Goal: Information Seeking & Learning: Learn about a topic

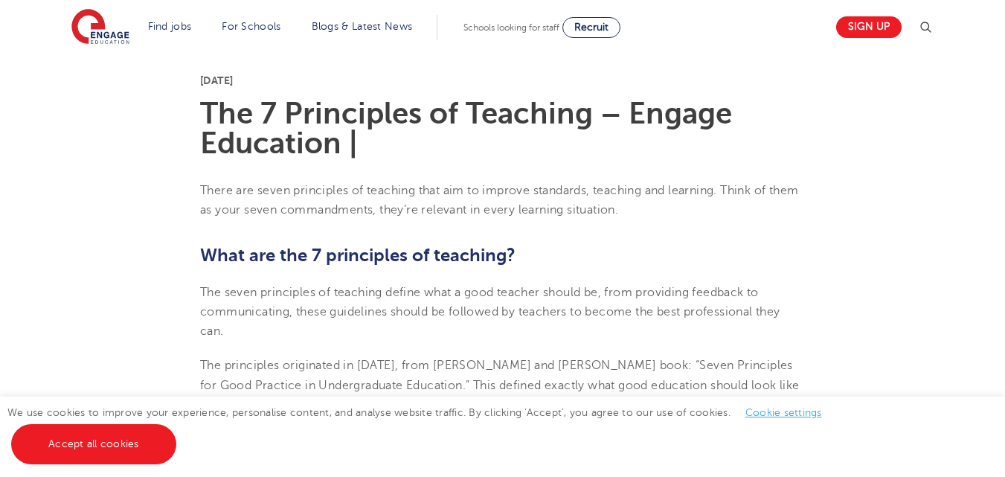
scroll to position [521, 0]
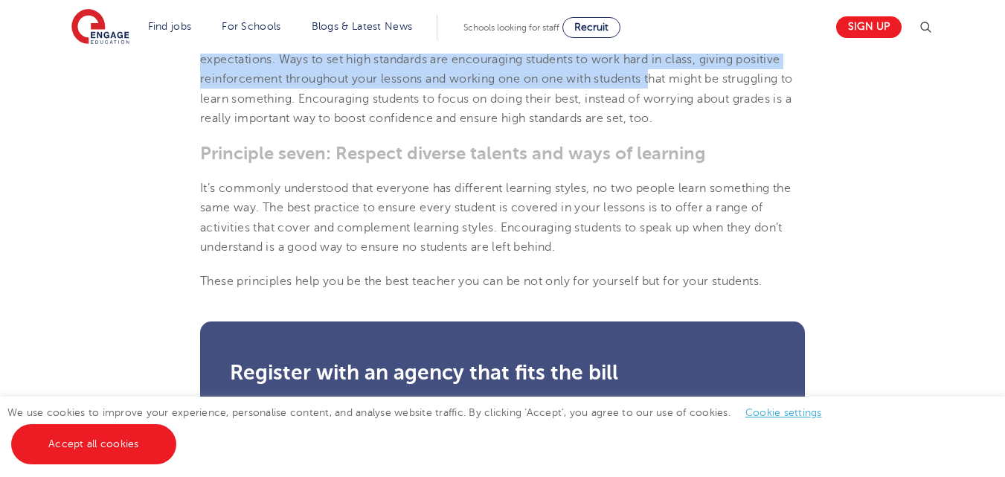
scroll to position [1499, 0]
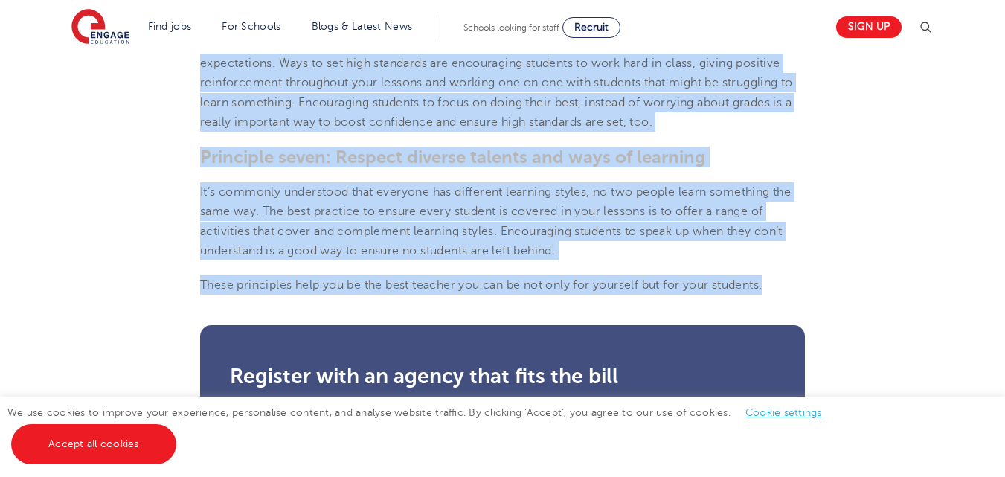
drag, startPoint x: 205, startPoint y: 182, endPoint x: 429, endPoint y: 144, distance: 228.0
copy section "Lor 8 Ipsumdolor si Ametcons – Adipis Elitseddo | Eiusm tem incid utlaboreet do…"
